Goal: Task Accomplishment & Management: Use online tool/utility

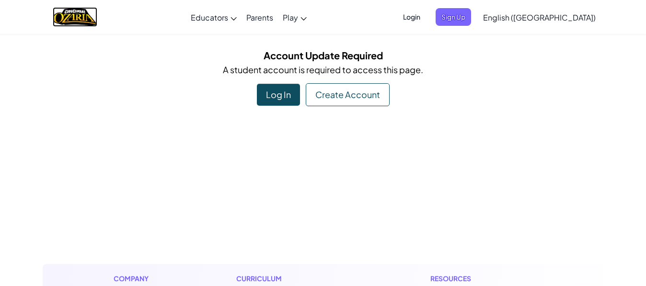
click at [69, 19] on img "Home" at bounding box center [75, 17] width 45 height 20
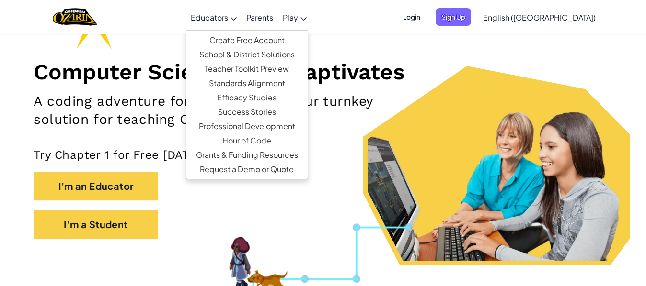
scroll to position [57, 0]
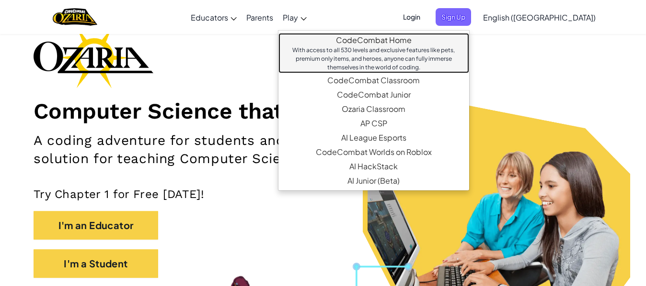
click at [359, 46] on div "With access to all 530 levels and exclusive features like pets, premium only it…" at bounding box center [374, 59] width 172 height 26
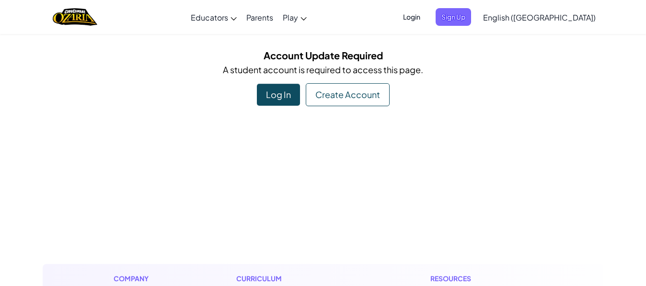
click at [292, 99] on div "Log In" at bounding box center [278, 95] width 43 height 22
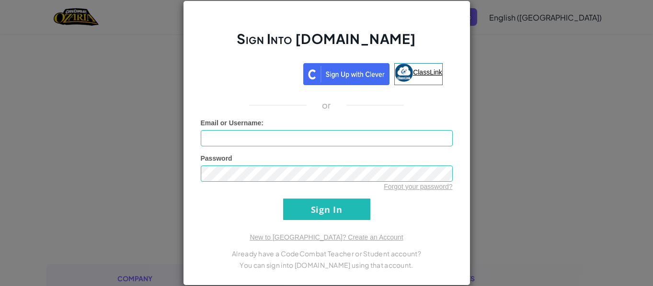
click at [396, 77] on img at bounding box center [404, 73] width 18 height 18
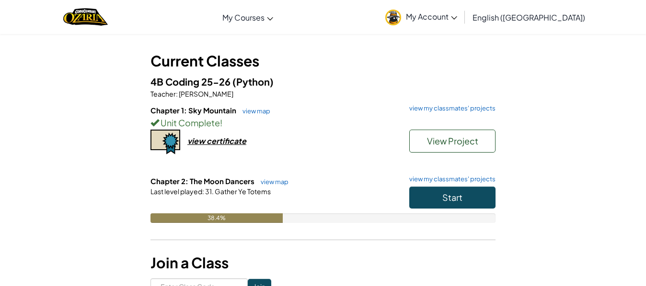
scroll to position [42, 0]
click at [445, 201] on span "Start" at bounding box center [452, 197] width 20 height 11
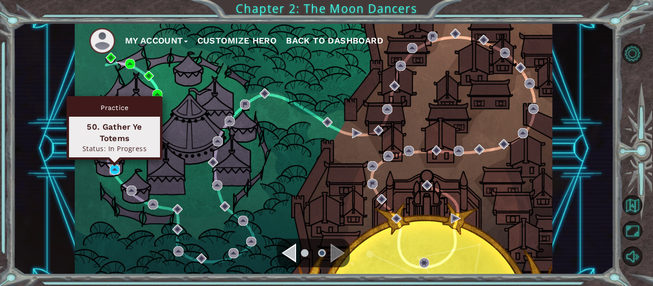
click at [115, 170] on img at bounding box center [115, 170] width 10 height 10
